Goal: Information Seeking & Learning: Compare options

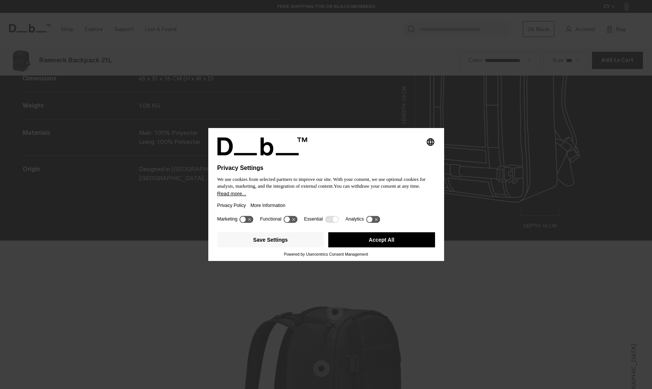
scroll to position [1166, 0]
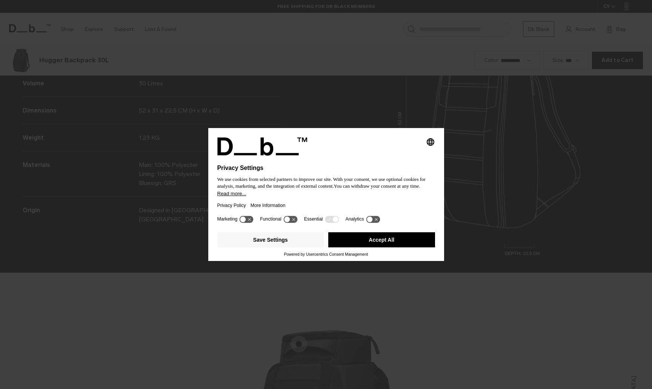
scroll to position [1166, 0]
